Goal: Task Accomplishment & Management: Manage account settings

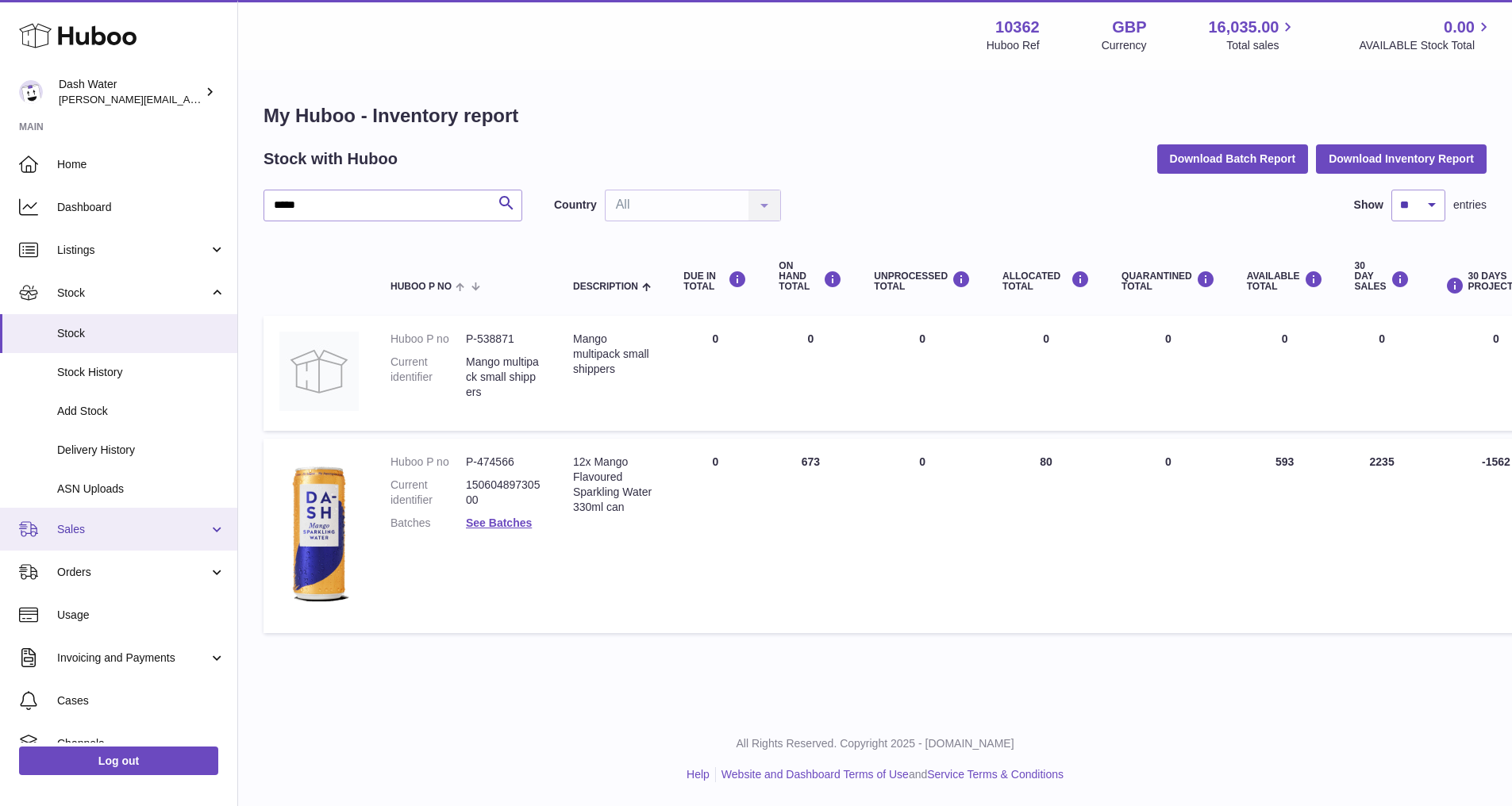
click at [98, 525] on span "Sales" at bounding box center [133, 529] width 151 height 15
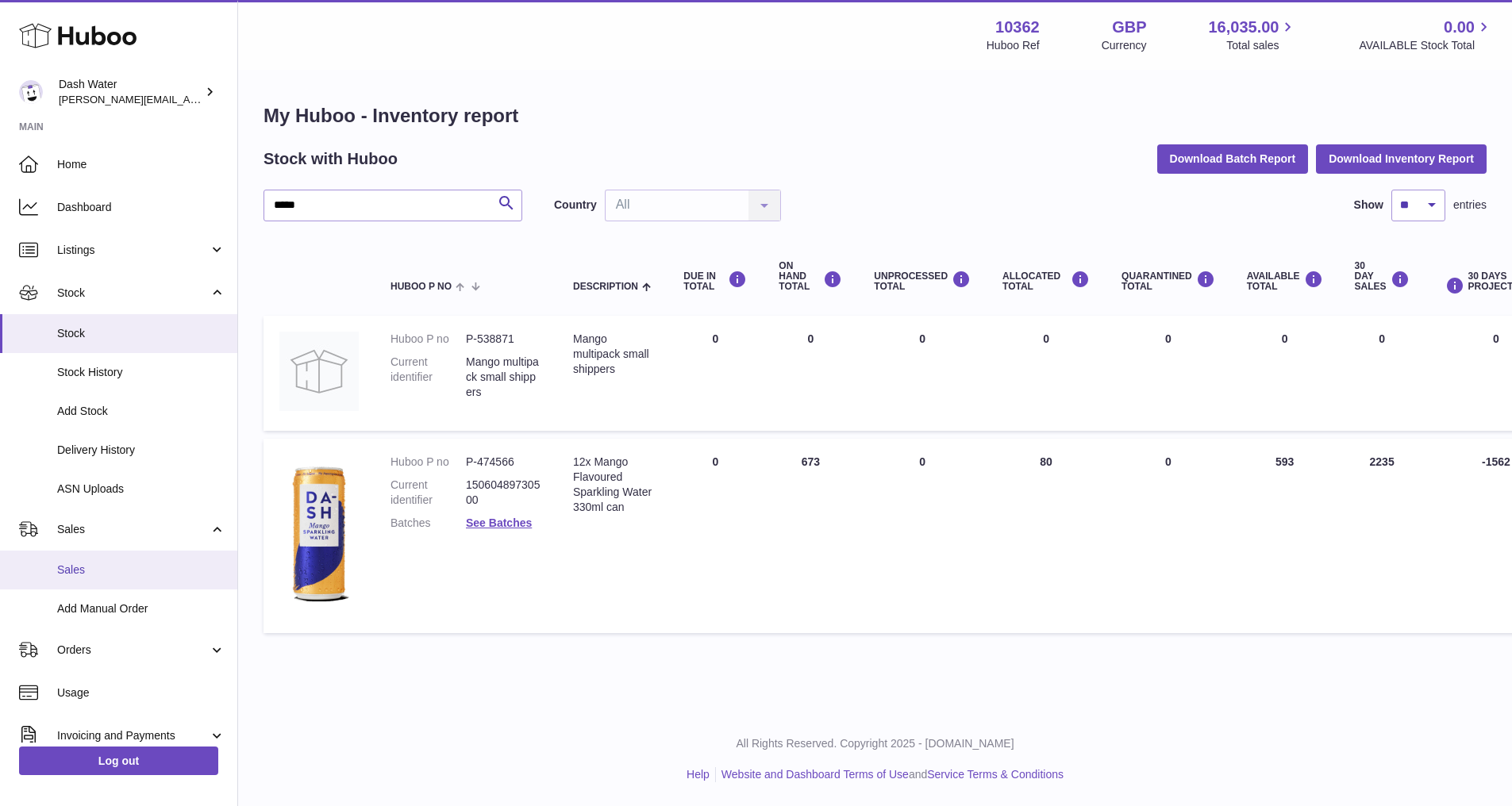
click at [86, 568] on span "Sales" at bounding box center [142, 570] width 169 height 15
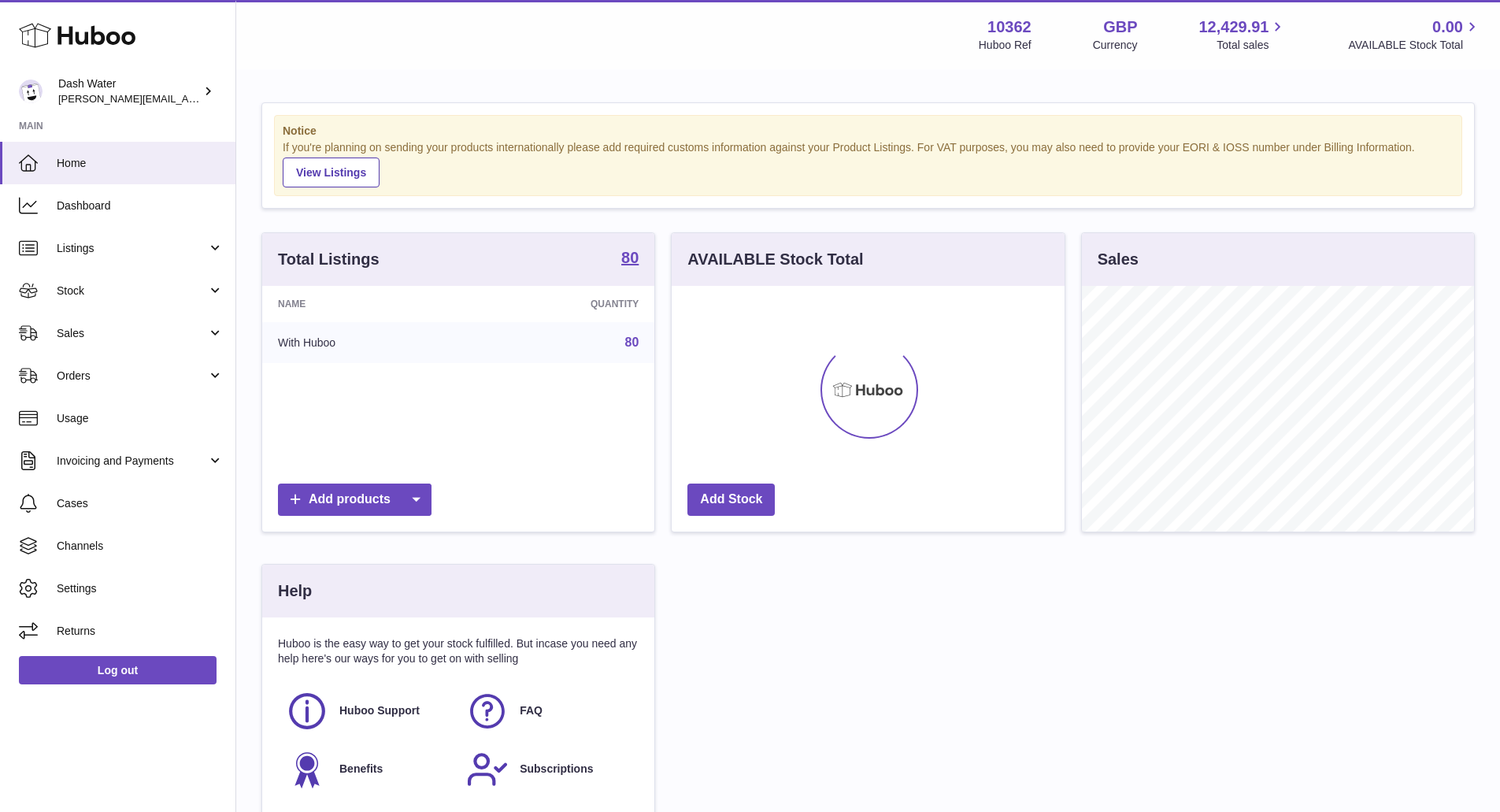
scroll to position [246, 393]
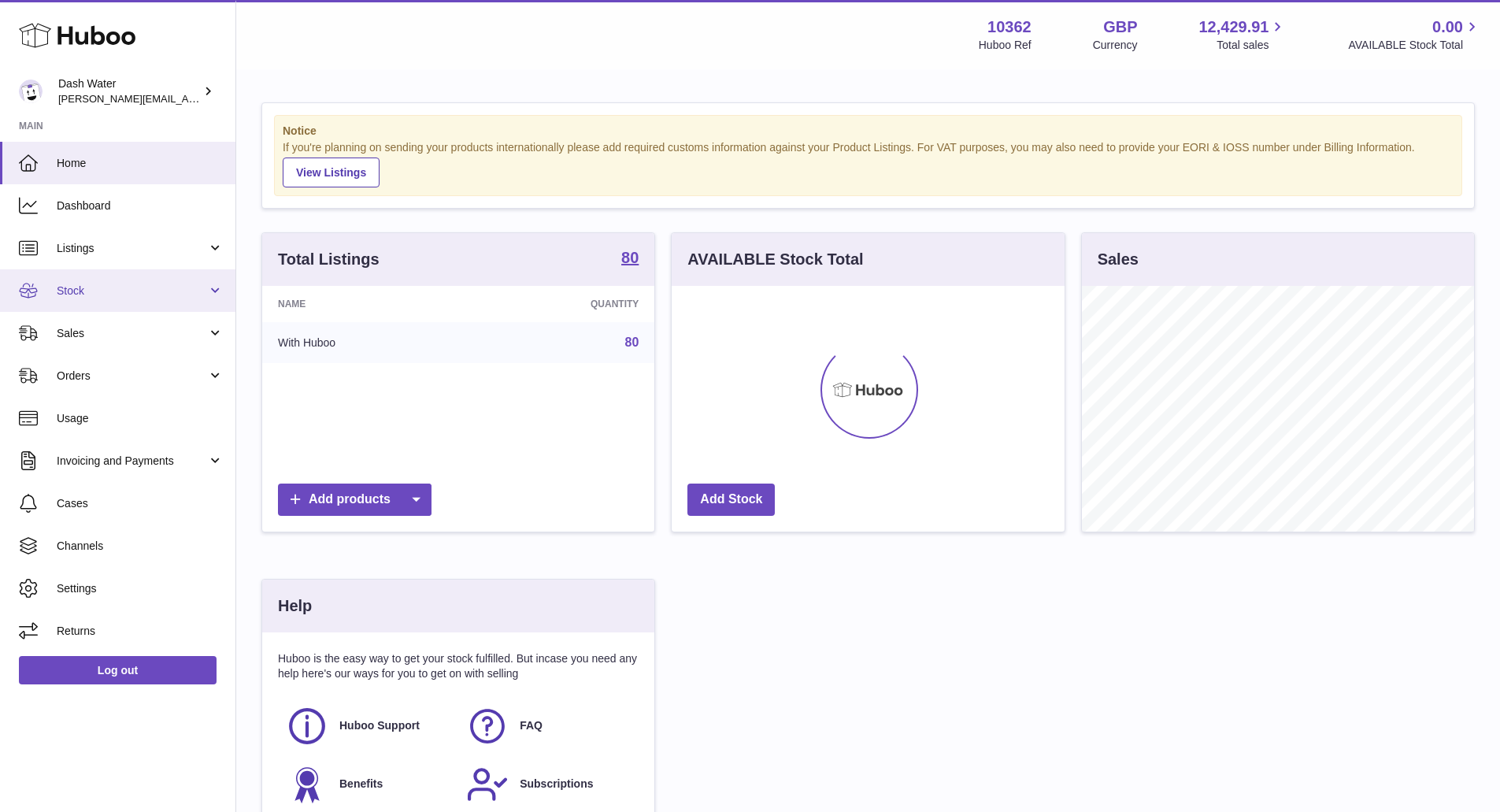
click at [85, 285] on span "Stock" at bounding box center [132, 290] width 150 height 15
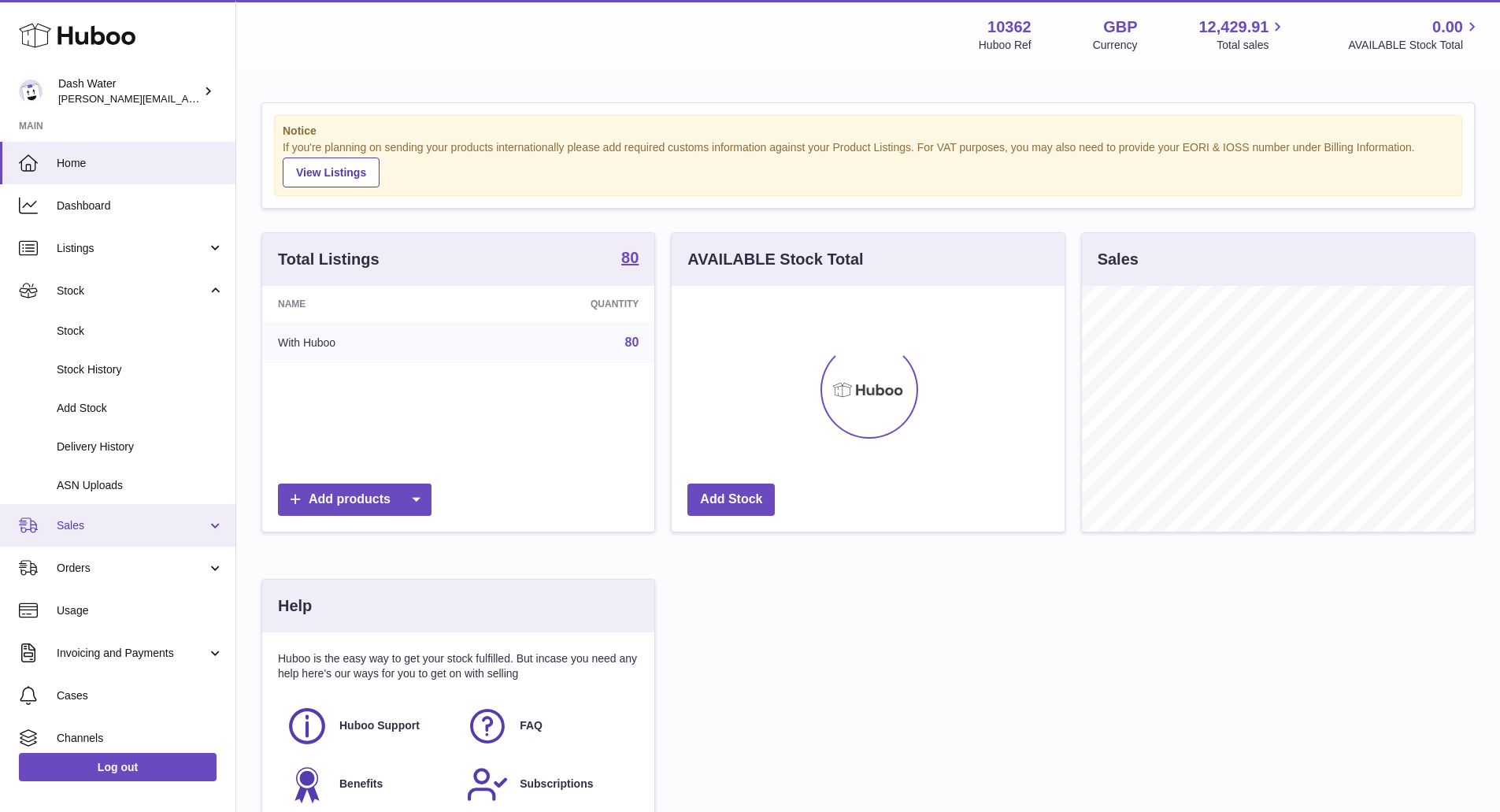
click at [80, 522] on span "Sales" at bounding box center [132, 525] width 150 height 15
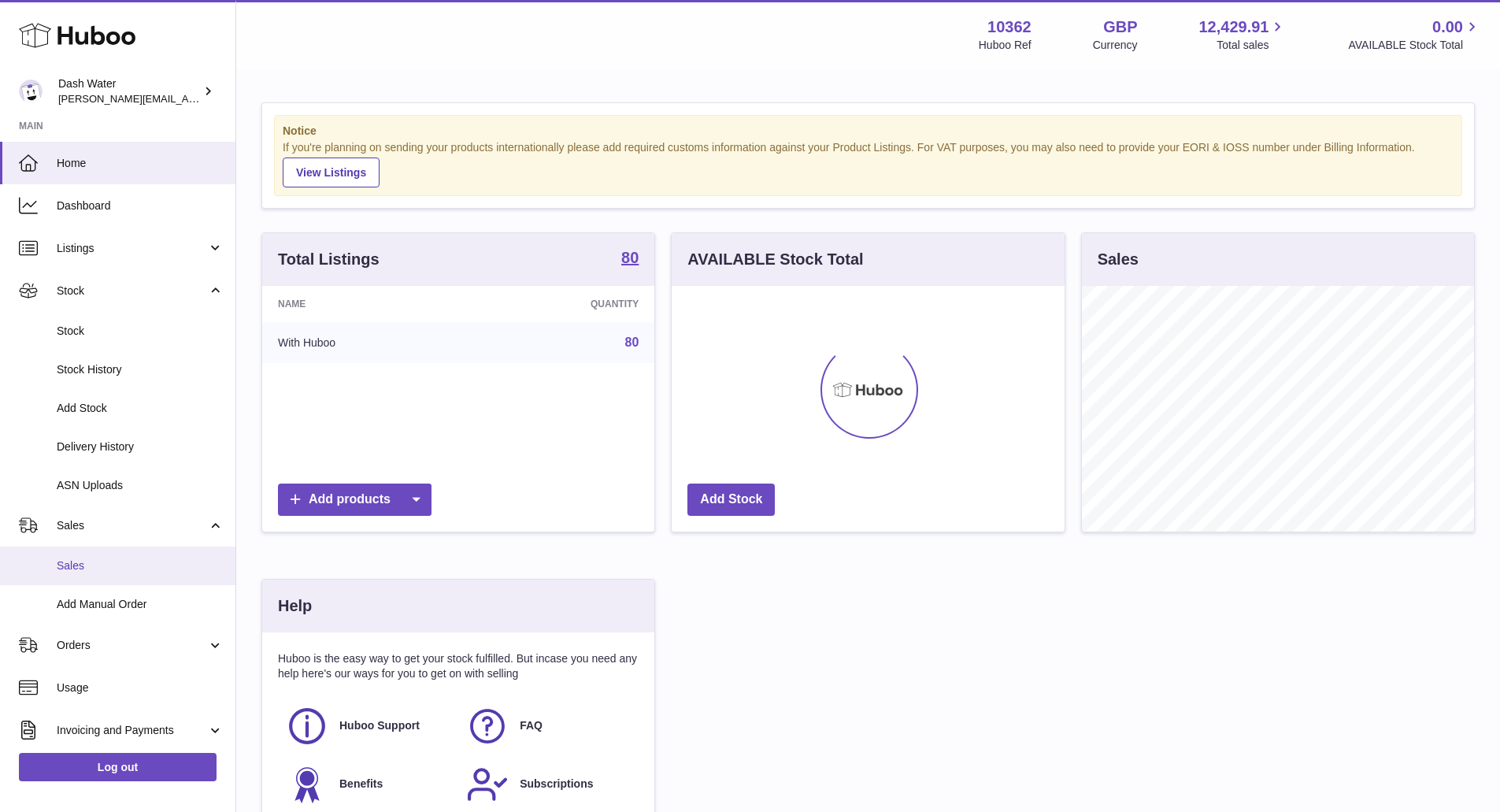
click at [78, 563] on span "Sales" at bounding box center [141, 565] width 167 height 15
